Goal: Task Accomplishment & Management: Manage account settings

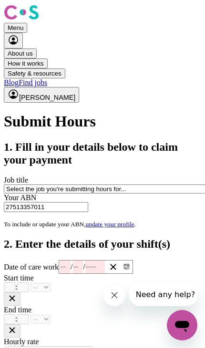
click at [13, 23] on button "Menu" at bounding box center [15, 28] width 23 height 10
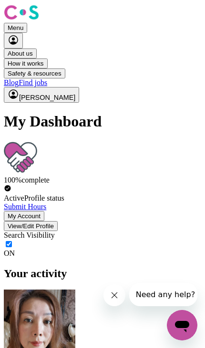
click at [44, 211] on button "My Account" at bounding box center [24, 216] width 40 height 10
